Goal: Task Accomplishment & Management: Use online tool/utility

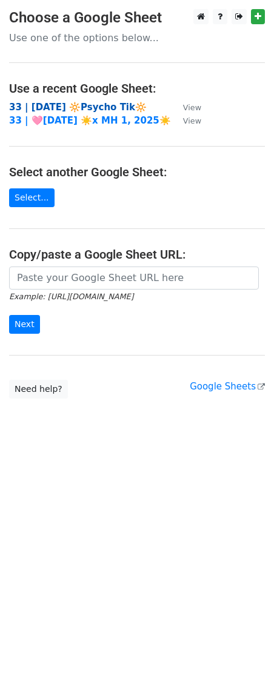
click at [63, 107] on strong "33 | [DATE] 🔆Psycho Tik🔆" at bounding box center [78, 107] width 138 height 11
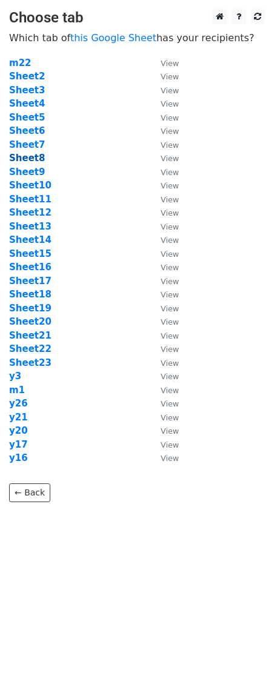
click at [38, 158] on strong "Sheet8" at bounding box center [27, 158] width 36 height 11
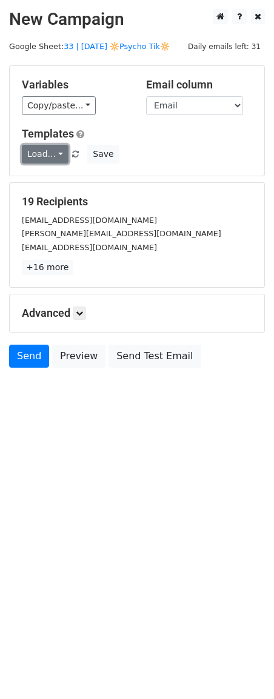
click at [31, 153] on link "Load..." at bounding box center [45, 154] width 47 height 19
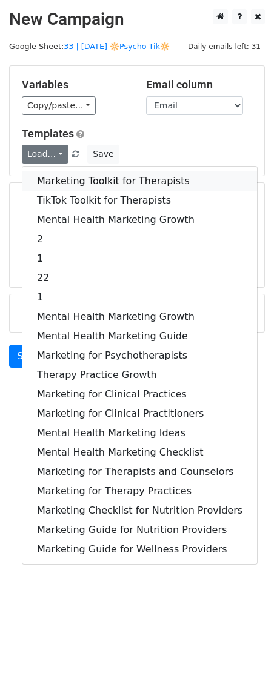
click at [68, 183] on link "Marketing Toolkit for Therapists" at bounding box center [139, 180] width 235 height 19
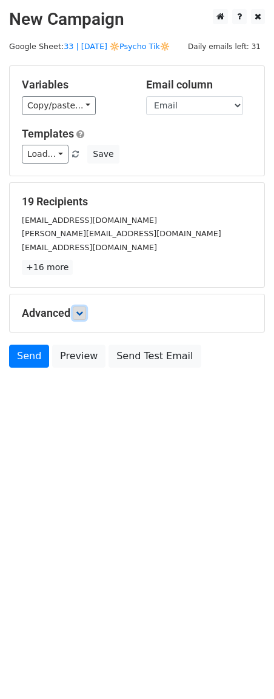
click at [85, 318] on link at bounding box center [79, 313] width 13 height 13
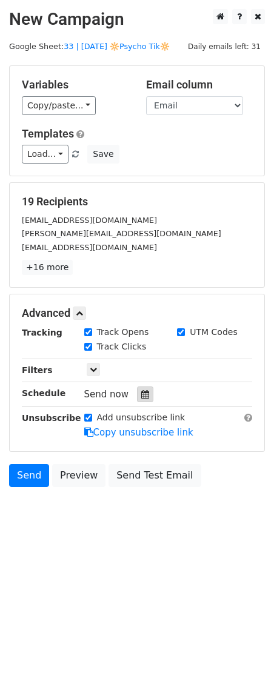
click at [145, 399] on div at bounding box center [145, 395] width 16 height 16
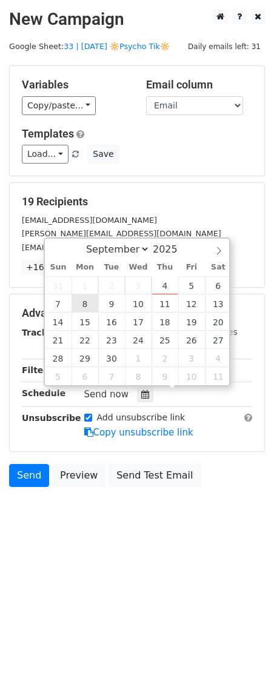
type input "2025-09-08 12:00"
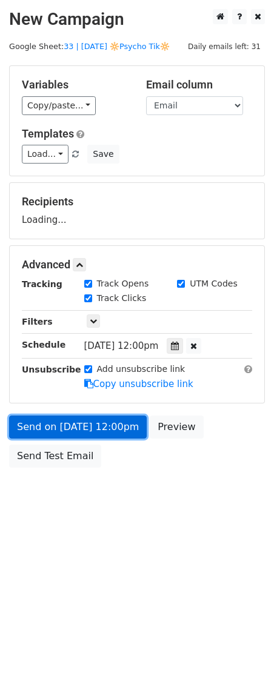
click at [79, 431] on link "Send on Sep 8 at 12:00pm" at bounding box center [78, 427] width 138 height 23
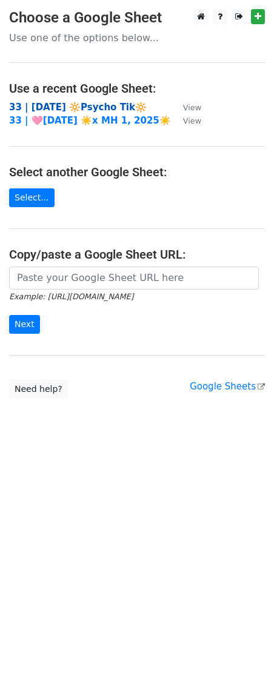
click at [79, 108] on strong "33 | [DATE] 🔆Psycho Tik🔆" at bounding box center [78, 107] width 138 height 11
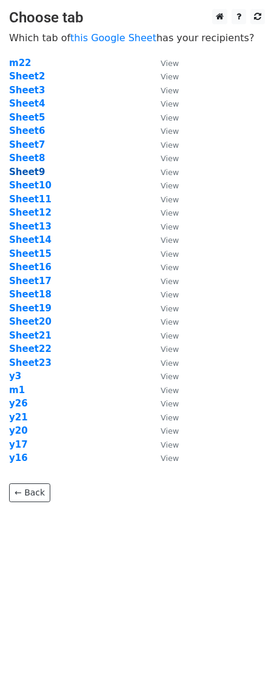
click at [33, 168] on strong "Sheet9" at bounding box center [27, 172] width 36 height 11
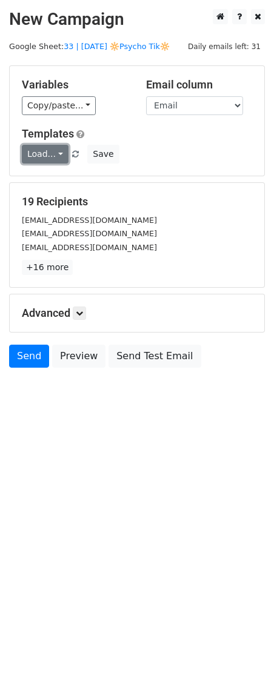
click at [47, 156] on link "Load..." at bounding box center [45, 154] width 47 height 19
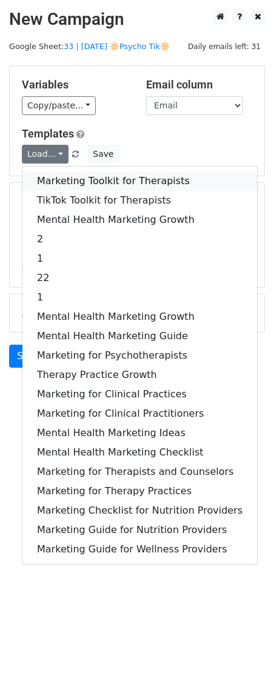
click at [61, 176] on link "Marketing Toolkit for Therapists" at bounding box center [139, 180] width 235 height 19
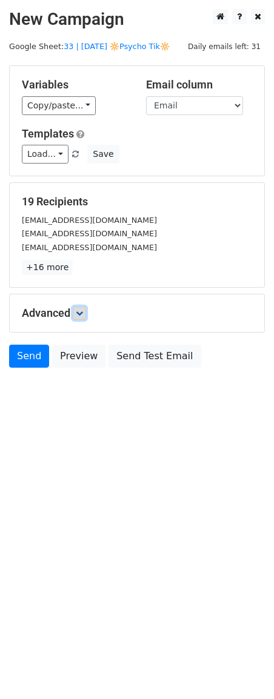
click at [84, 317] on link at bounding box center [79, 313] width 13 height 13
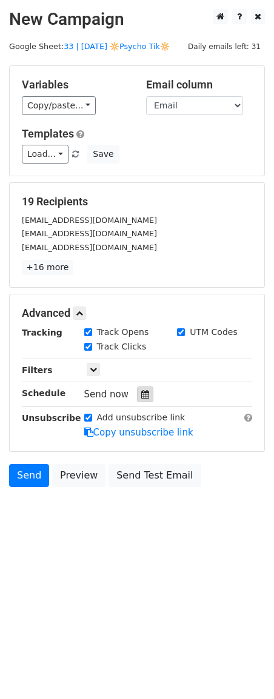
click at [139, 401] on div at bounding box center [145, 395] width 16 height 16
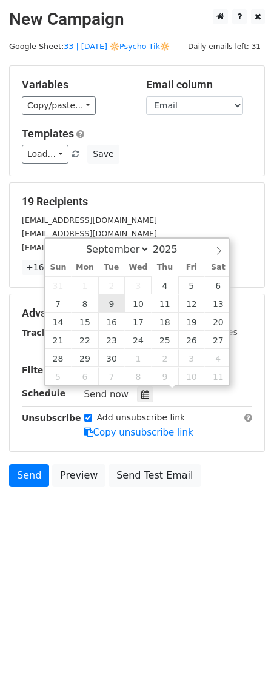
type input "2025-09-09 12:00"
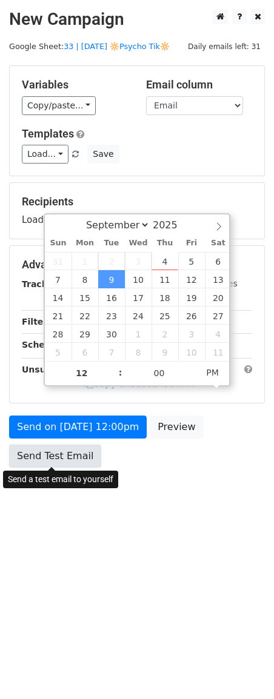
click at [79, 448] on link "Send Test Email" at bounding box center [55, 456] width 92 height 23
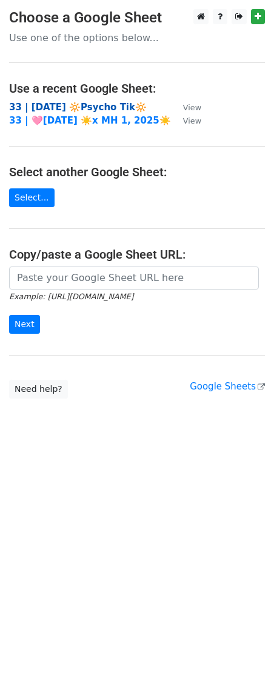
click at [77, 104] on strong "33 | [DATE] 🔆Psycho Tik🔆" at bounding box center [78, 107] width 138 height 11
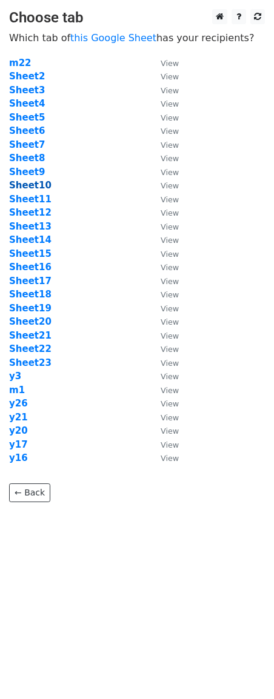
click at [31, 183] on strong "Sheet10" at bounding box center [30, 185] width 42 height 11
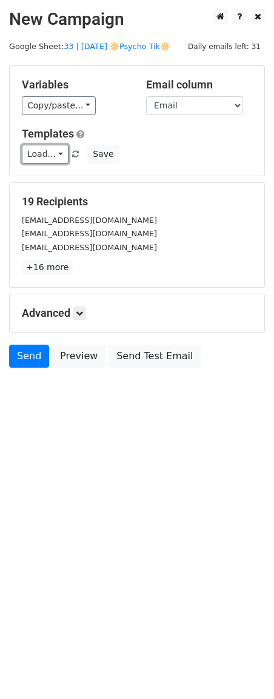
click at [44, 158] on link "Load..." at bounding box center [45, 154] width 47 height 19
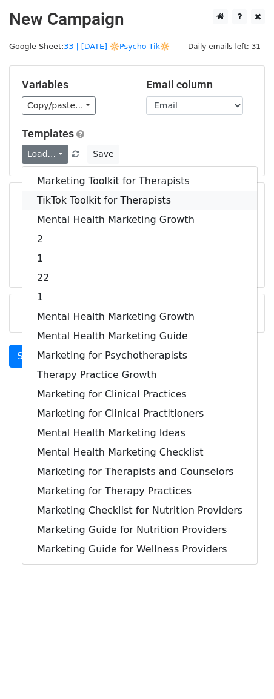
click at [61, 197] on link "TikTok Toolkit for Therapists" at bounding box center [139, 200] width 235 height 19
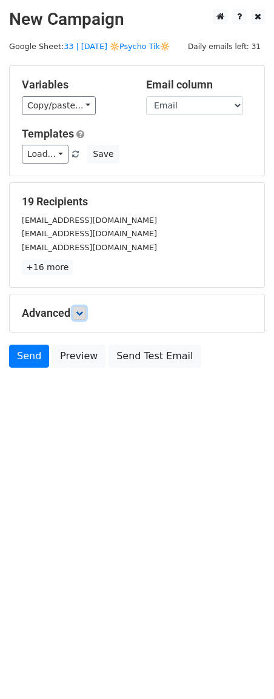
click at [80, 311] on icon at bounding box center [79, 313] width 7 height 7
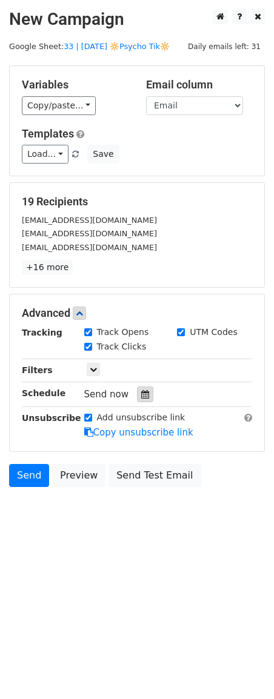
click at [141, 390] on icon at bounding box center [145, 394] width 8 height 8
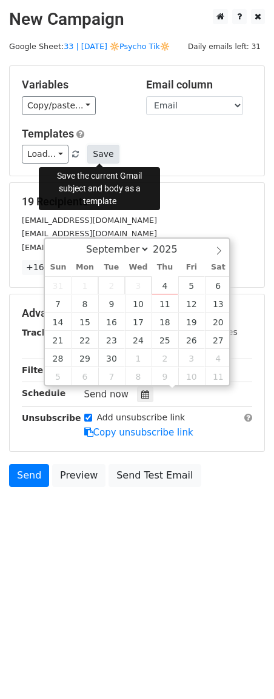
click at [95, 155] on button "Save" at bounding box center [103, 154] width 32 height 19
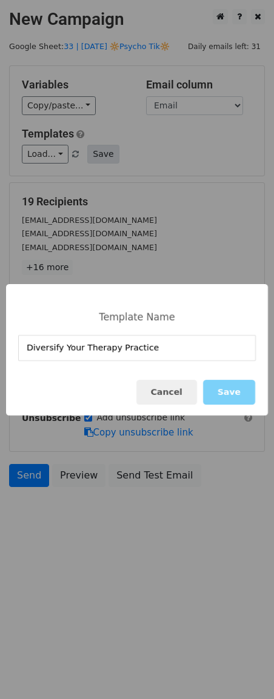
type input "Diversify Your Therapy Practice"
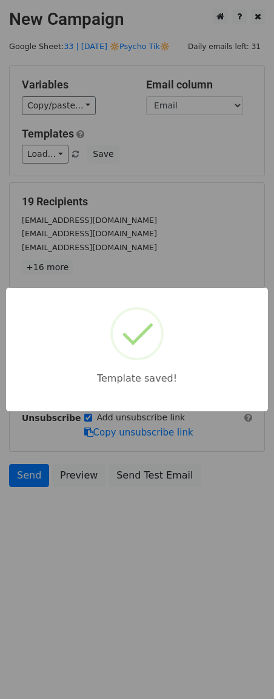
click at [155, 226] on div "Template saved!" at bounding box center [137, 349] width 274 height 699
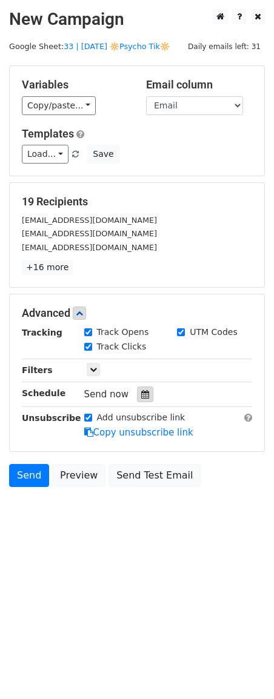
click at [141, 396] on icon at bounding box center [145, 394] width 8 height 8
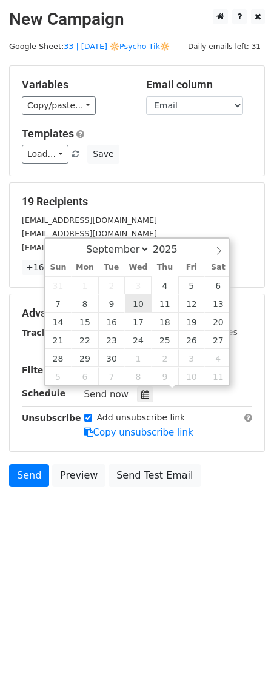
type input "2025-09-10 12:00"
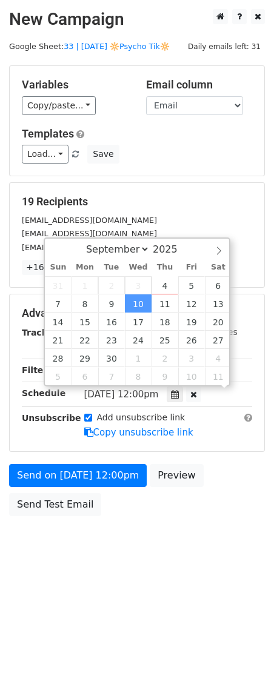
scroll to position [1, 0]
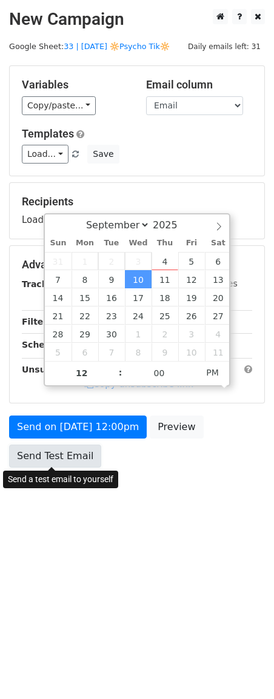
click at [69, 453] on link "Send Test Email" at bounding box center [55, 456] width 92 height 23
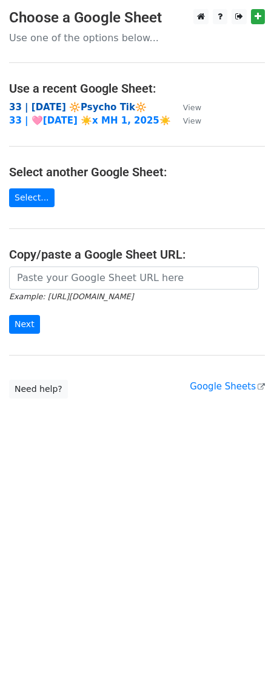
click at [96, 108] on strong "33 | [DATE] 🔆Psycho Tik🔆" at bounding box center [78, 107] width 138 height 11
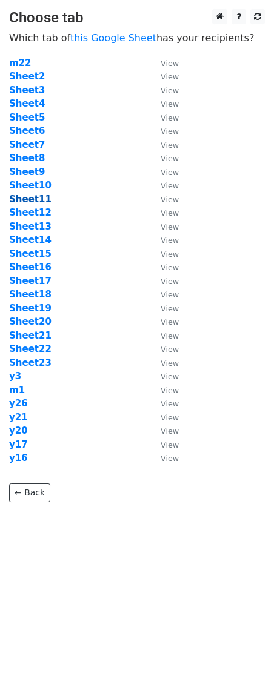
click at [33, 199] on strong "Sheet11" at bounding box center [30, 199] width 42 height 11
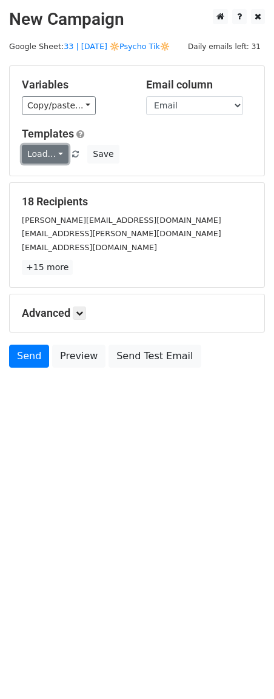
click at [46, 161] on link "Load..." at bounding box center [45, 154] width 47 height 19
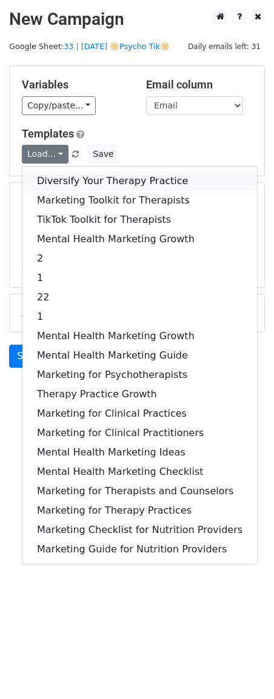
click at [50, 176] on link "Diversify Your Therapy Practice" at bounding box center [139, 180] width 235 height 19
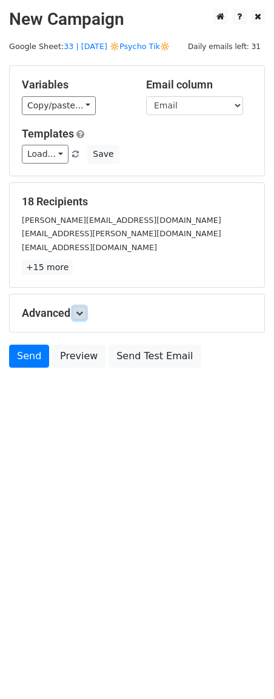
click at [81, 317] on link at bounding box center [79, 313] width 13 height 13
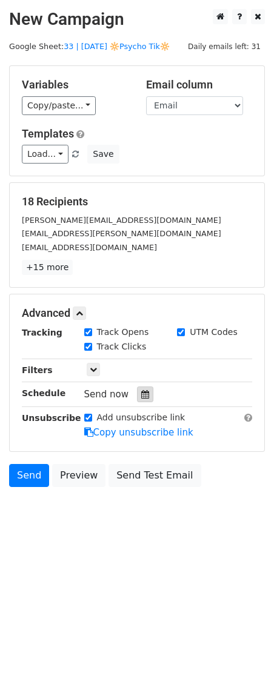
click at [141, 391] on icon at bounding box center [145, 394] width 8 height 8
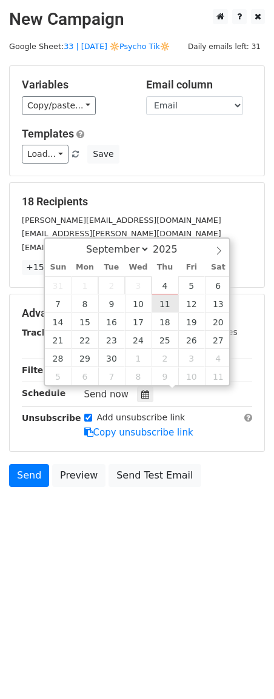
type input "2025-09-11 12:00"
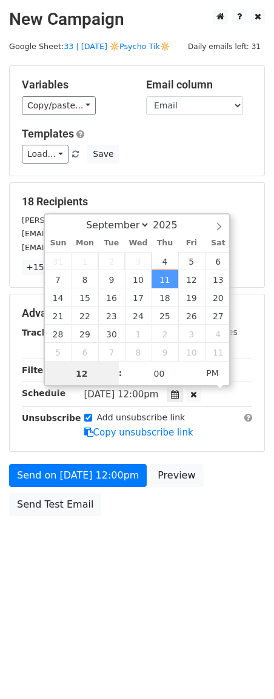
scroll to position [1, 0]
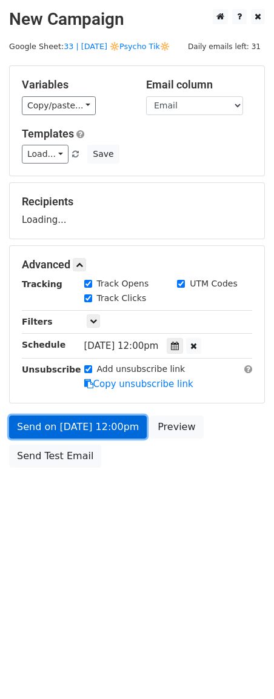
click at [98, 423] on link "Send on Sep 11 at 12:00pm" at bounding box center [78, 427] width 138 height 23
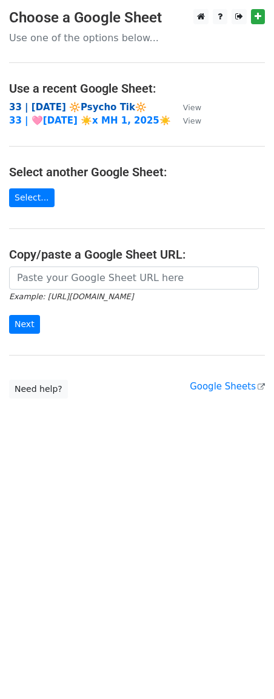
click at [79, 112] on strong "33 | [DATE] 🔆Psycho Tik🔆" at bounding box center [78, 107] width 138 height 11
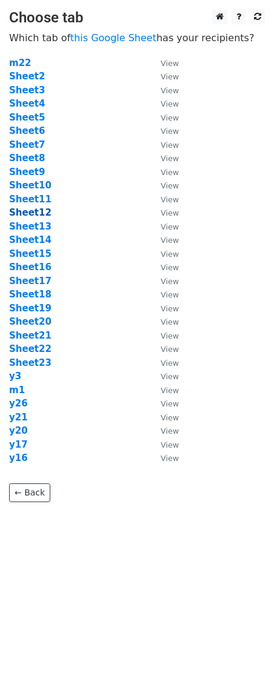
click at [35, 213] on strong "Sheet12" at bounding box center [30, 212] width 42 height 11
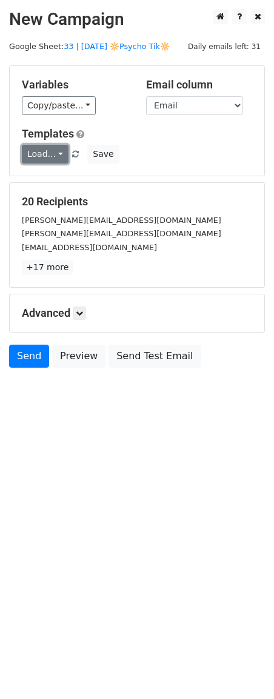
click at [48, 153] on link "Load..." at bounding box center [45, 154] width 47 height 19
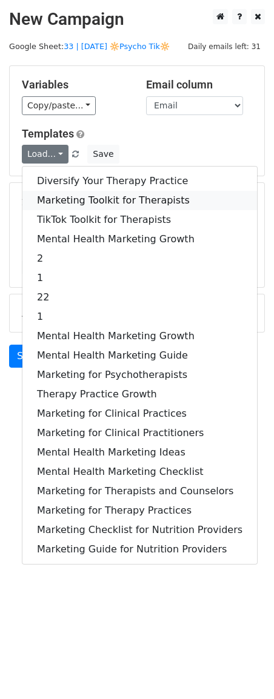
click at [55, 196] on link "Marketing Toolkit for Therapists" at bounding box center [139, 200] width 235 height 19
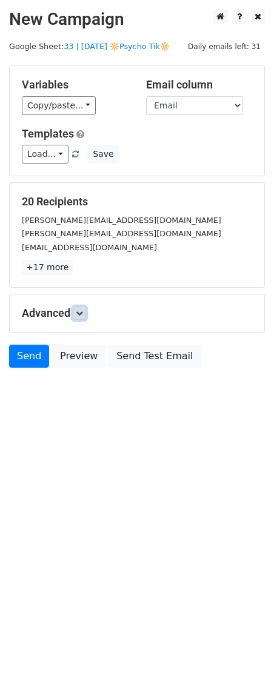
click at [83, 310] on icon at bounding box center [79, 313] width 7 height 7
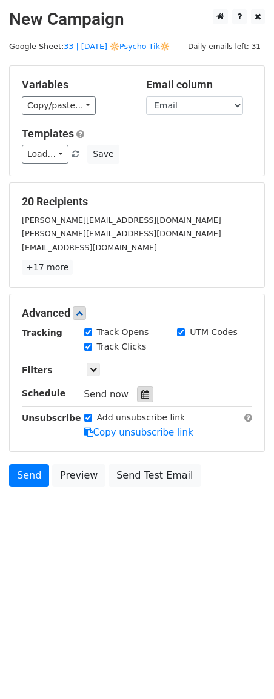
click at [141, 396] on icon at bounding box center [145, 394] width 8 height 8
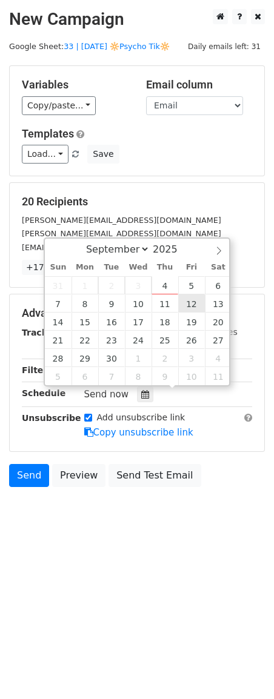
type input "2025-09-12 12:00"
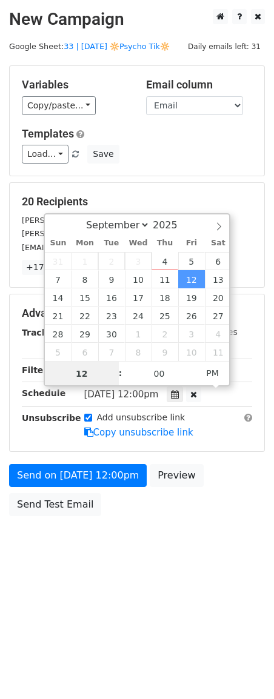
scroll to position [1, 0]
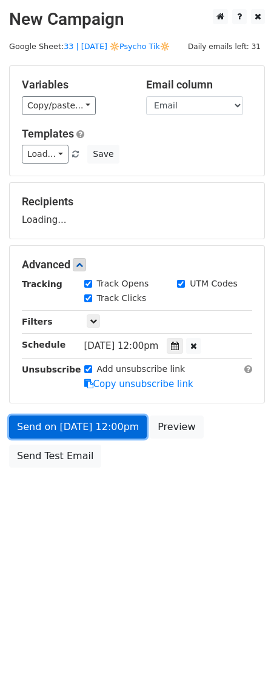
click at [107, 431] on link "Send on Sep 12 at 12:00pm" at bounding box center [78, 427] width 138 height 23
